Goal: Information Seeking & Learning: Learn about a topic

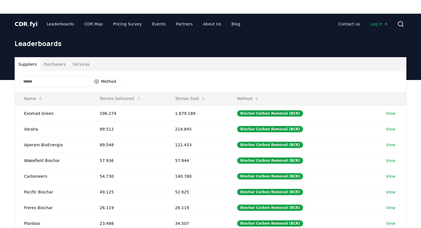
scroll to position [33, 0]
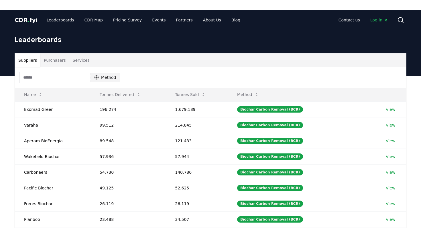
click at [109, 73] on button "Method" at bounding box center [104, 77] width 29 height 9
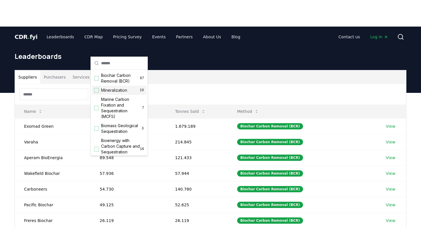
scroll to position [17, 0]
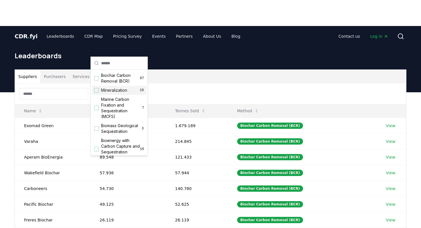
click at [119, 93] on span "Mineralization" at bounding box center [114, 91] width 26 height 6
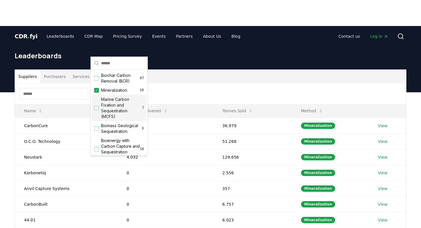
click at [117, 103] on span "Marine Carbon Fixation and Sequestration (MCFS)" at bounding box center [121, 108] width 41 height 23
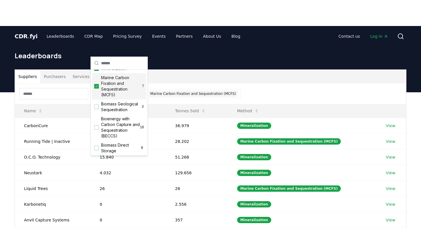
scroll to position [27, 0]
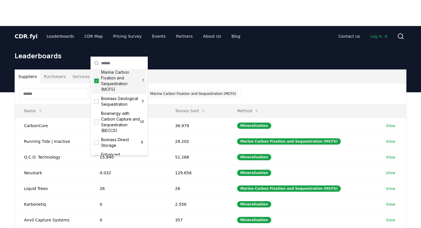
click at [117, 103] on span "Biomass Geological Sequestration" at bounding box center [121, 101] width 40 height 11
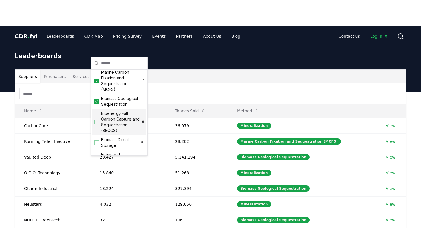
click at [117, 115] on span "Bioenergy with Carbon Capture and Sequestration (BECCS)" at bounding box center [120, 122] width 39 height 23
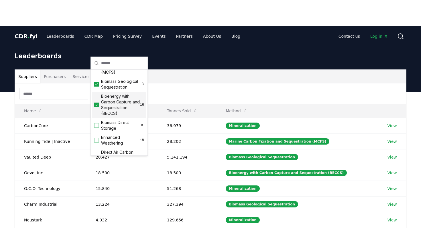
scroll to position [48, 0]
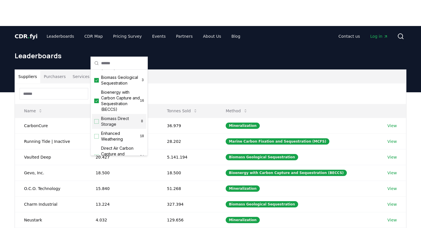
click at [114, 122] on span "Biomass Direct Storage" at bounding box center [120, 121] width 39 height 11
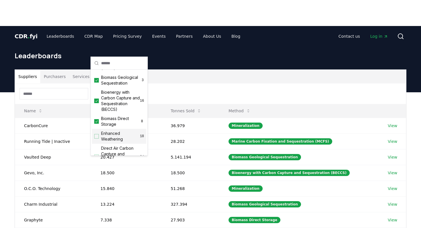
click at [114, 138] on span "Enhanced Weathering" at bounding box center [120, 136] width 39 height 11
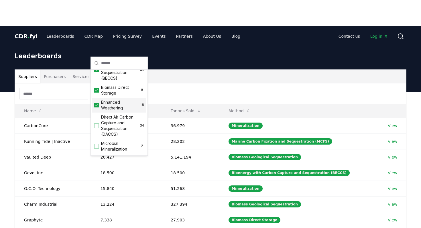
scroll to position [86, 0]
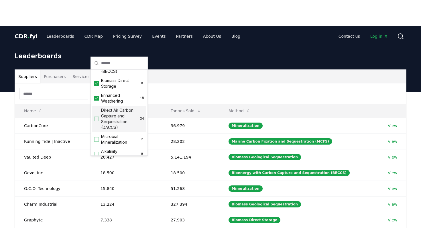
click at [112, 116] on span "Direct Air Carbon Capture and Sequestration (DACCS)" at bounding box center [120, 119] width 39 height 23
click at [116, 139] on span "Microbial Mineralization" at bounding box center [120, 139] width 39 height 11
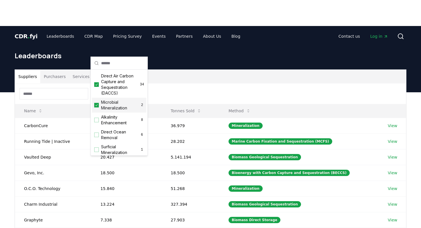
scroll to position [135, 0]
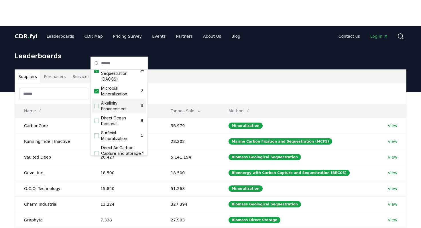
click at [113, 108] on span "Alkalinity Enhancement" at bounding box center [120, 105] width 39 height 11
click at [115, 120] on span "Direct Ocean Removal" at bounding box center [120, 120] width 39 height 11
click at [115, 135] on span "Surficial Mineralization" at bounding box center [120, 135] width 39 height 11
click at [116, 149] on span "Direct Air Carbon Capture and Storage (DACCS)" at bounding box center [121, 153] width 41 height 17
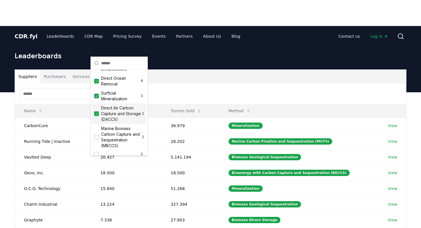
scroll to position [190, 0]
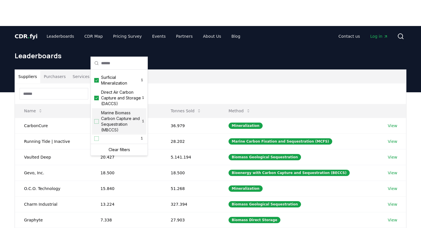
click at [110, 123] on span "Marine Biomass Carbon Capture and Sequestration (MBCCS)" at bounding box center [121, 121] width 41 height 23
click at [114, 138] on div "1" at bounding box center [119, 139] width 54 height 8
click at [189, 70] on div "Suppliers Purchasers Services" at bounding box center [210, 77] width 391 height 14
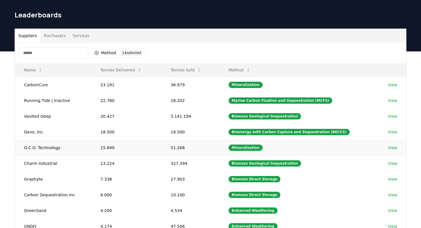
scroll to position [59, 0]
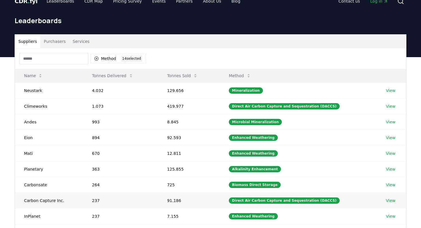
scroll to position [51, 0]
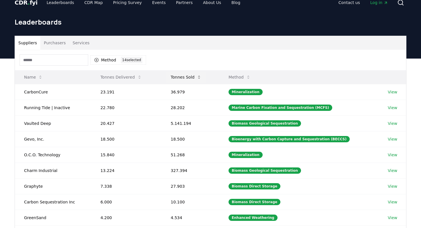
click at [184, 72] on button "Tonnes Sold" at bounding box center [186, 77] width 40 height 11
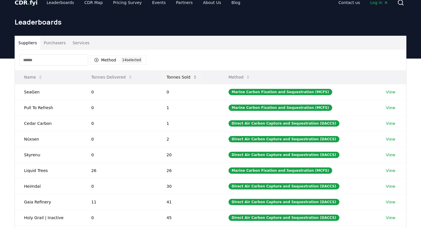
click at [184, 72] on button "Tonnes Sold" at bounding box center [182, 77] width 40 height 11
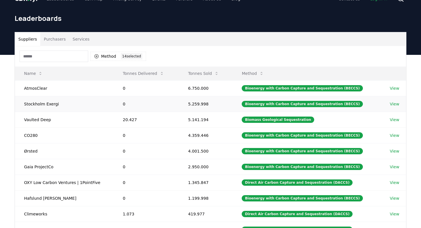
scroll to position [54, 0]
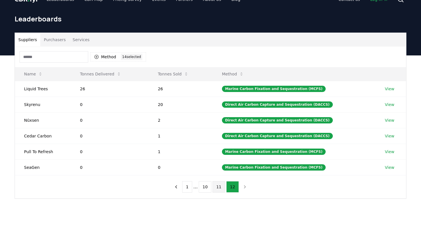
click at [218, 182] on button "11" at bounding box center [218, 187] width 13 height 11
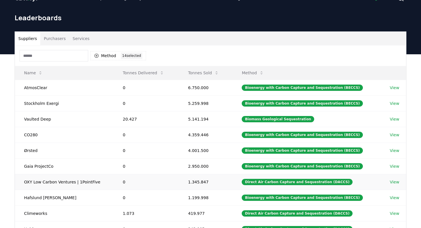
scroll to position [55, 0]
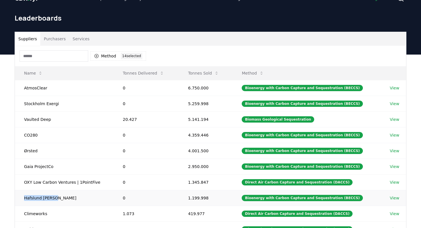
drag, startPoint x: 19, startPoint y: 155, endPoint x: 57, endPoint y: 155, distance: 38.4
click at [57, 190] on td "Hafslund [PERSON_NAME]" at bounding box center [64, 198] width 99 height 16
copy td "Hafslund [PERSON_NAME]"
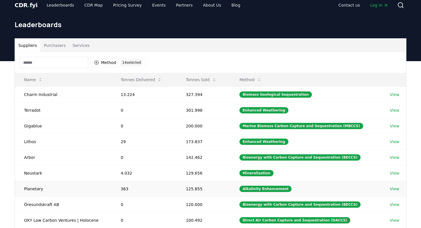
scroll to position [47, 0]
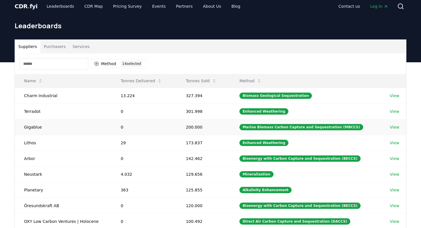
click at [33, 119] on td "Gigablue" at bounding box center [63, 127] width 96 height 16
copy td "Gigablue"
click at [29, 151] on td "Arbor" at bounding box center [63, 159] width 96 height 16
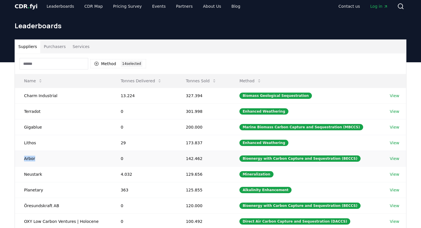
copy td "Arbor"
drag, startPoint x: 23, startPoint y: 162, endPoint x: 60, endPoint y: 162, distance: 37.5
click at [60, 198] on td "Öresundskraft AB" at bounding box center [63, 206] width 96 height 16
copy td "Öresundskraft AB"
click at [87, 214] on td "OXY Low Carbon Ventures | Holocene" at bounding box center [63, 222] width 96 height 16
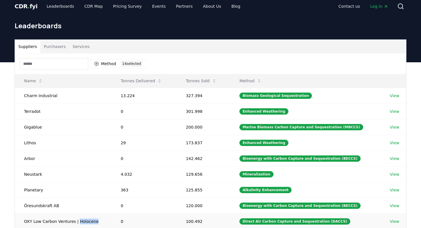
click at [87, 214] on td "OXY Low Carbon Ventures | Holocene" at bounding box center [63, 222] width 96 height 16
copy td "Holocene"
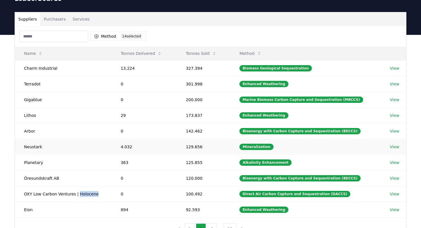
scroll to position [76, 0]
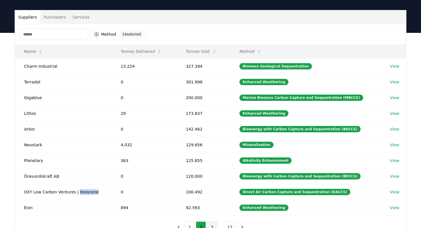
click at [212, 222] on button "3" at bounding box center [212, 227] width 10 height 11
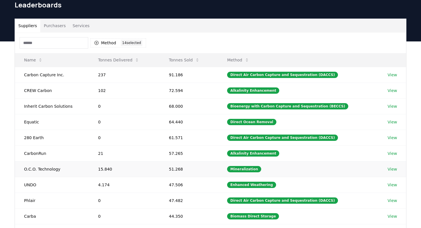
scroll to position [63, 0]
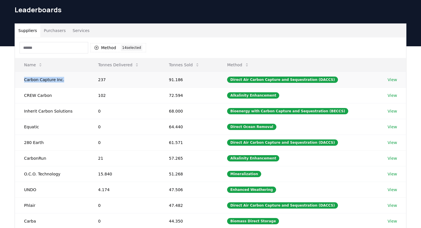
drag, startPoint x: 24, startPoint y: 35, endPoint x: 66, endPoint y: 35, distance: 42.1
click at [66, 72] on td "Carbon Capture Inc." at bounding box center [52, 80] width 74 height 16
copy td "Carbon Capture Inc."
drag, startPoint x: 25, startPoint y: 51, endPoint x: 53, endPoint y: 52, distance: 27.8
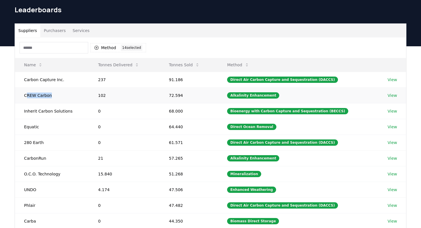
click at [53, 88] on td "CREW Carbon" at bounding box center [52, 96] width 74 height 16
drag, startPoint x: 20, startPoint y: 51, endPoint x: 57, endPoint y: 51, distance: 36.6
click at [57, 88] on td "CREW Carbon" at bounding box center [52, 96] width 74 height 16
copy td "CREW Carbon"
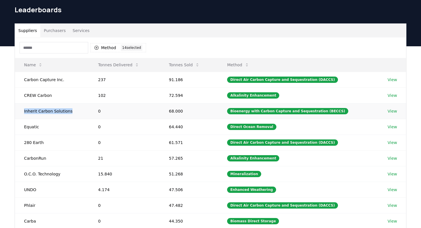
drag, startPoint x: 21, startPoint y: 68, endPoint x: 70, endPoint y: 69, distance: 48.1
click at [70, 103] on td "Inherit Carbon Solutions" at bounding box center [52, 111] width 74 height 16
copy td "Inherit Carbon Solutions"
click at [28, 119] on td "Equatic" at bounding box center [52, 127] width 74 height 16
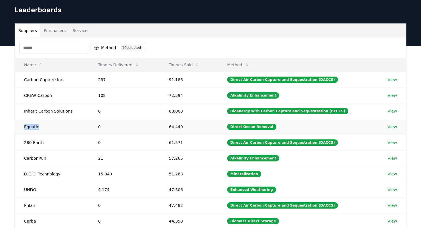
copy td "Equatic"
click at [23, 135] on td "280 Earth" at bounding box center [52, 143] width 74 height 16
drag, startPoint x: 23, startPoint y: 97, endPoint x: 51, endPoint y: 97, distance: 27.8
click at [51, 135] on td "280 Earth" at bounding box center [52, 143] width 74 height 16
drag, startPoint x: 25, startPoint y: 115, endPoint x: 51, endPoint y: 115, distance: 26.1
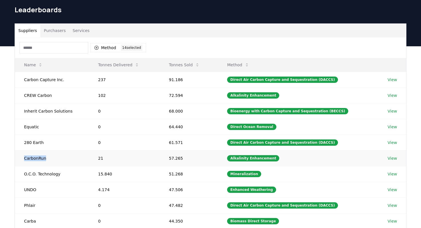
click at [51, 151] on td "CarbonRun" at bounding box center [52, 159] width 74 height 16
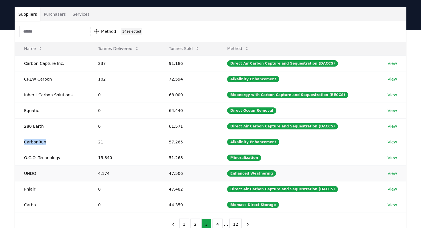
scroll to position [80, 0]
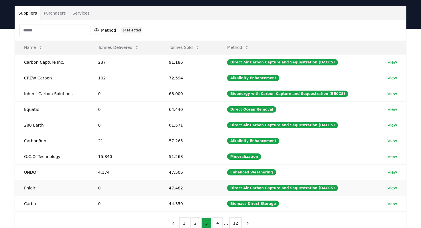
click at [29, 180] on td "Phlair" at bounding box center [52, 188] width 74 height 16
click at [217, 218] on button "4" at bounding box center [217, 223] width 10 height 11
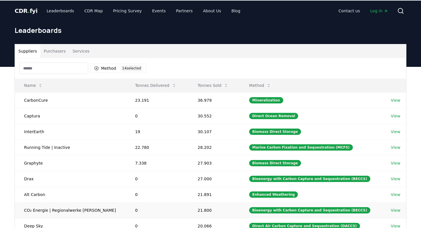
scroll to position [28, 0]
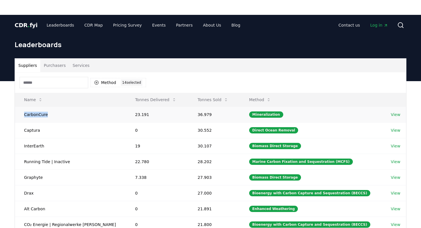
drag, startPoint x: 24, startPoint y: 72, endPoint x: 56, endPoint y: 73, distance: 32.1
click at [56, 107] on td "CarbonCure" at bounding box center [70, 115] width 111 height 16
click at [32, 123] on td "Captura" at bounding box center [70, 131] width 111 height 16
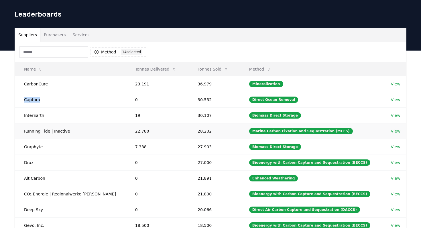
scroll to position [60, 0]
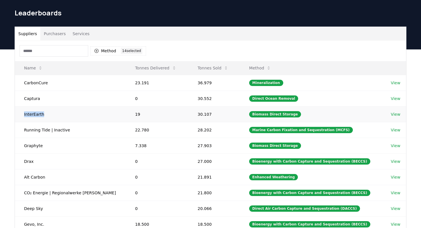
drag, startPoint x: 23, startPoint y: 72, endPoint x: 48, endPoint y: 73, distance: 24.9
click at [48, 106] on td "InterEarth" at bounding box center [70, 114] width 111 height 16
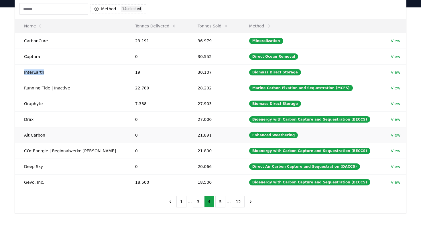
scroll to position [102, 0]
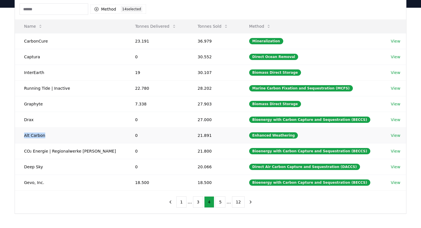
drag, startPoint x: 24, startPoint y: 91, endPoint x: 45, endPoint y: 92, distance: 20.9
click at [45, 128] on td "Alt Carbon" at bounding box center [70, 136] width 111 height 16
click at [218, 197] on button "5" at bounding box center [220, 202] width 10 height 11
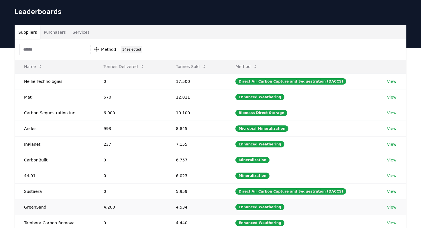
scroll to position [62, 0]
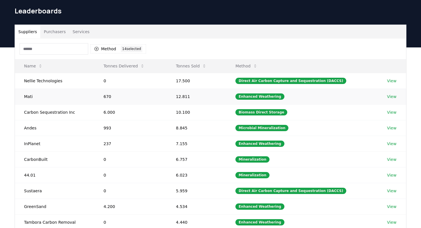
click at [28, 89] on td "Mati" at bounding box center [55, 97] width 80 height 16
drag, startPoint x: 24, startPoint y: 38, endPoint x: 67, endPoint y: 37, distance: 43.0
click at [67, 73] on td "Nellie Technologies" at bounding box center [55, 81] width 80 height 16
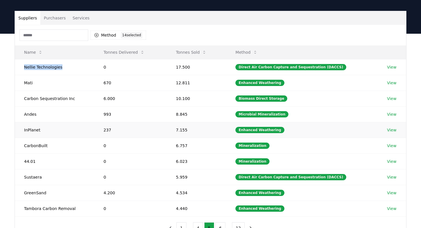
scroll to position [76, 0]
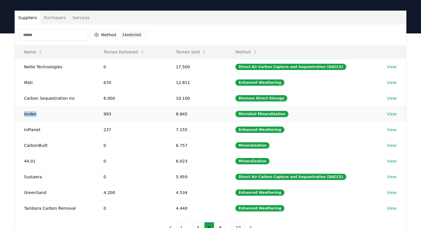
drag, startPoint x: 22, startPoint y: 72, endPoint x: 46, endPoint y: 72, distance: 23.8
click at [46, 106] on td "Andes" at bounding box center [55, 114] width 80 height 16
drag, startPoint x: 23, startPoint y: 101, endPoint x: 54, endPoint y: 101, distance: 30.6
click at [55, 138] on td "CarbonBuilt" at bounding box center [55, 146] width 80 height 16
drag, startPoint x: 25, startPoint y: 117, endPoint x: 40, endPoint y: 117, distance: 14.6
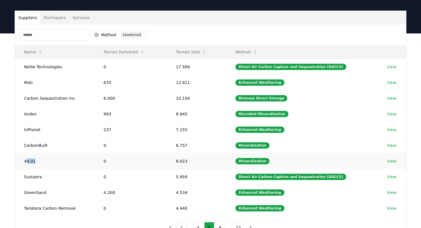
click at [40, 153] on td "44.01" at bounding box center [55, 161] width 80 height 16
drag, startPoint x: 24, startPoint y: 117, endPoint x: 37, endPoint y: 117, distance: 13.5
click at [37, 153] on td "44.01" at bounding box center [55, 161] width 80 height 16
drag, startPoint x: 25, startPoint y: 134, endPoint x: 48, endPoint y: 134, distance: 23.5
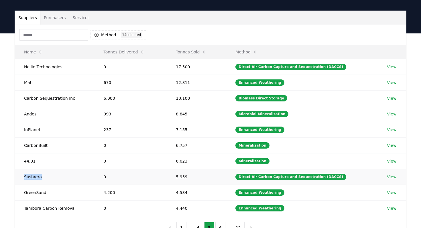
click at [48, 169] on td "Sustaera" at bounding box center [55, 177] width 80 height 16
drag, startPoint x: 24, startPoint y: 166, endPoint x: 78, endPoint y: 167, distance: 53.8
click at [78, 201] on td "Tambora Carbon Removal" at bounding box center [55, 209] width 80 height 16
click at [219, 222] on button "6" at bounding box center [220, 227] width 10 height 11
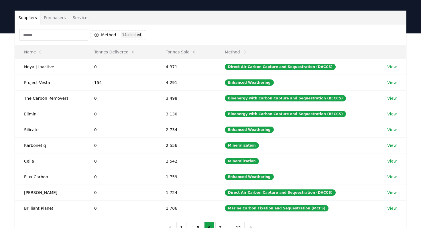
click at [0, 97] on div "Suppliers Purchasers Services Method 14 14 selected Name Tonnes Delivered Tonne…" at bounding box center [210, 147] width 421 height 229
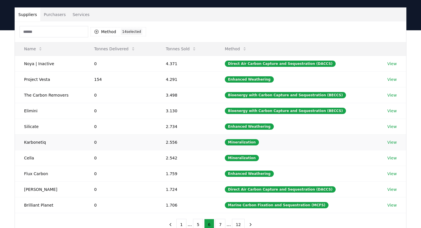
scroll to position [79, 0]
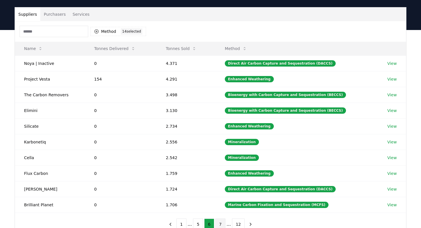
click at [218, 219] on button "7" at bounding box center [220, 224] width 10 height 11
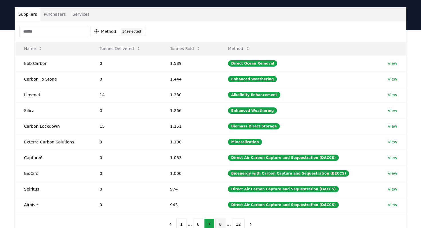
click at [221, 219] on button "8" at bounding box center [220, 224] width 10 height 11
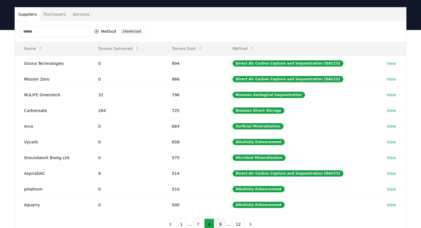
click at [222, 219] on button "9" at bounding box center [220, 224] width 10 height 11
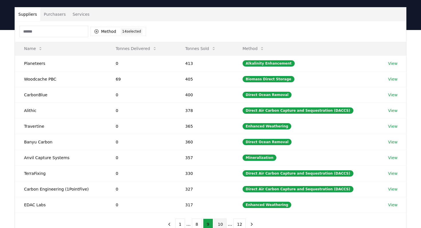
click at [222, 219] on button "10" at bounding box center [220, 224] width 13 height 11
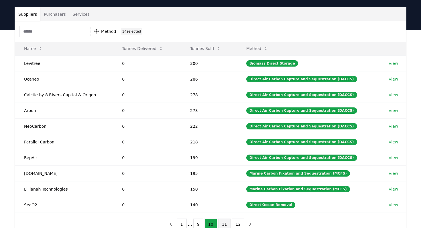
click at [223, 219] on button "11" at bounding box center [224, 224] width 13 height 11
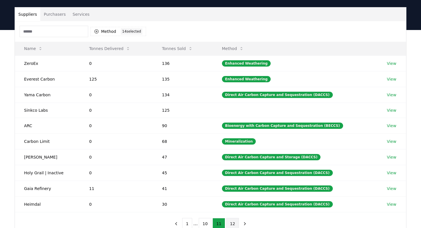
click at [228, 218] on button "12" at bounding box center [232, 223] width 13 height 11
